Goal: Information Seeking & Learning: Learn about a topic

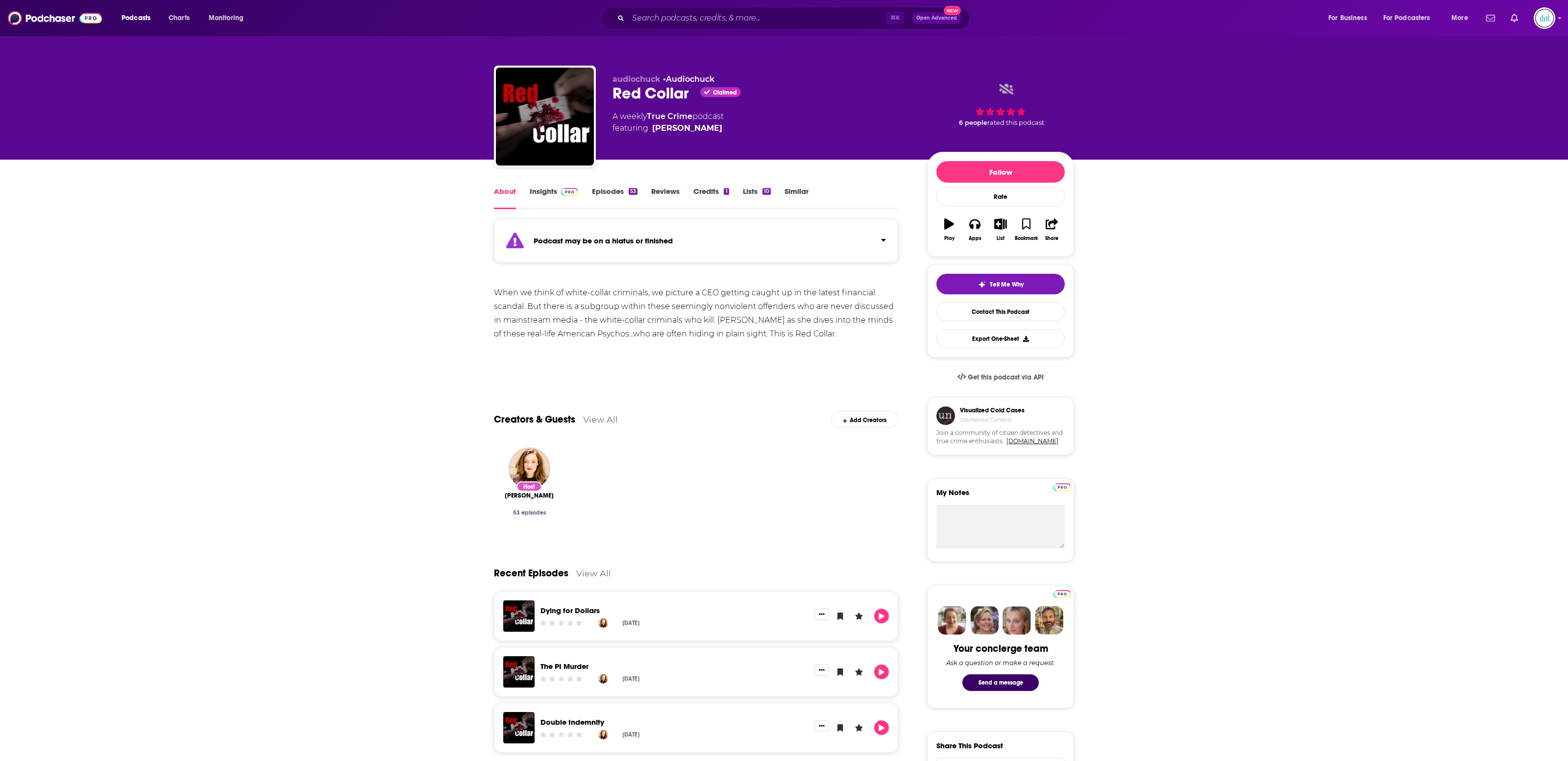
click at [550, 189] on link "Insights" at bounding box center [554, 197] width 48 height 22
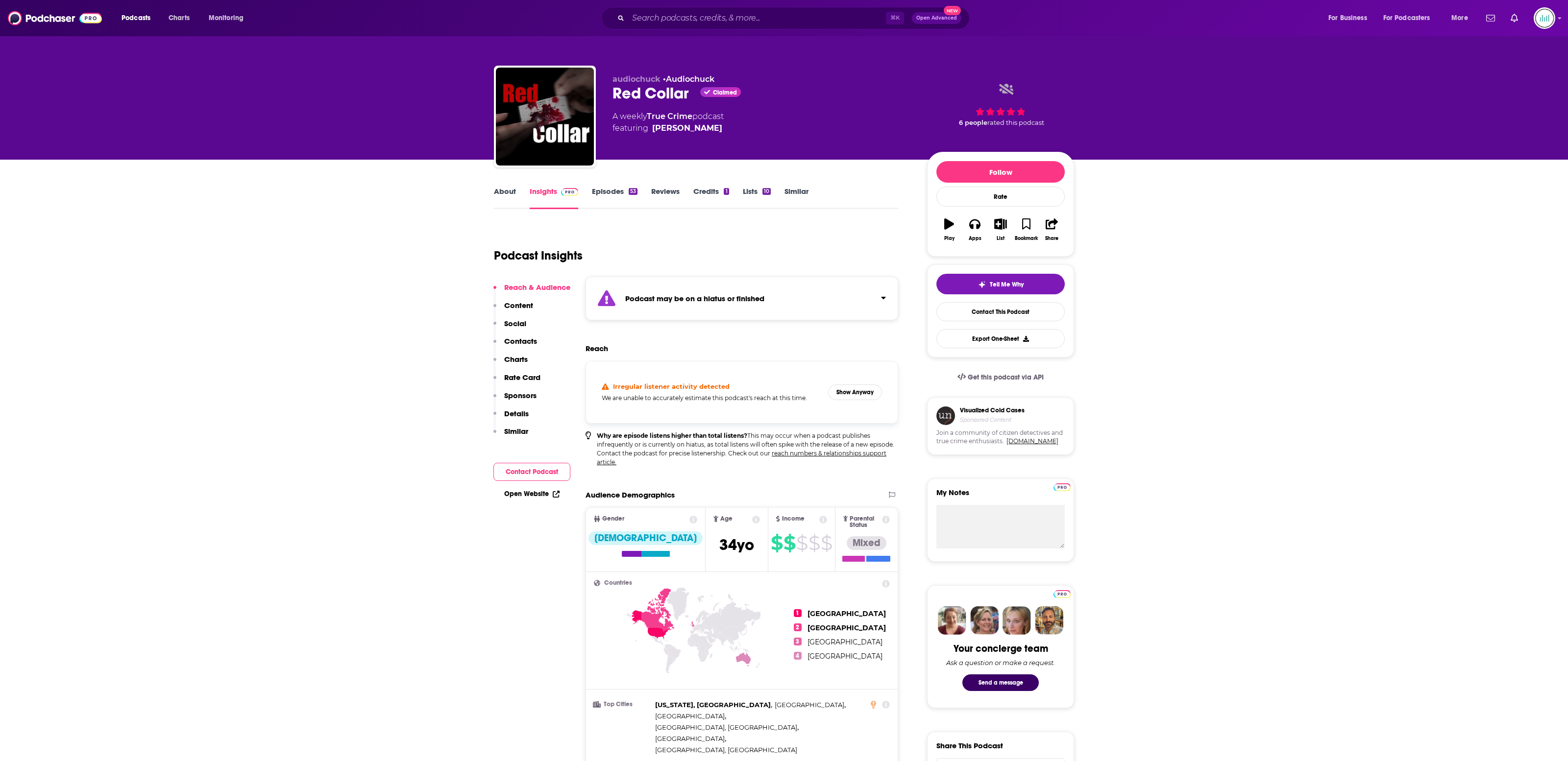
click at [502, 188] on link "About" at bounding box center [504, 197] width 22 height 22
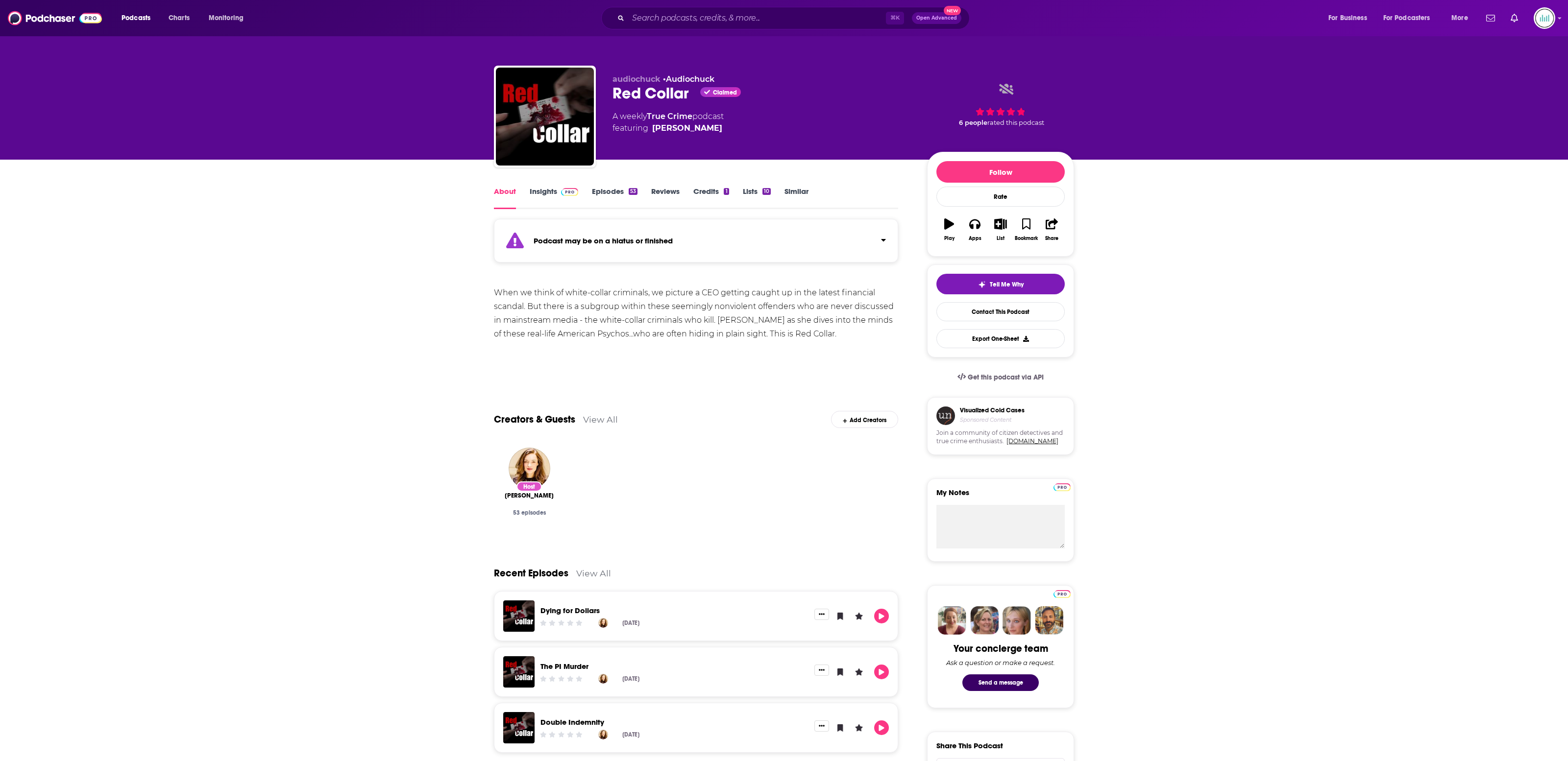
click at [625, 191] on link "Episodes 53" at bounding box center [614, 197] width 46 height 22
